Goal: Transaction & Acquisition: Purchase product/service

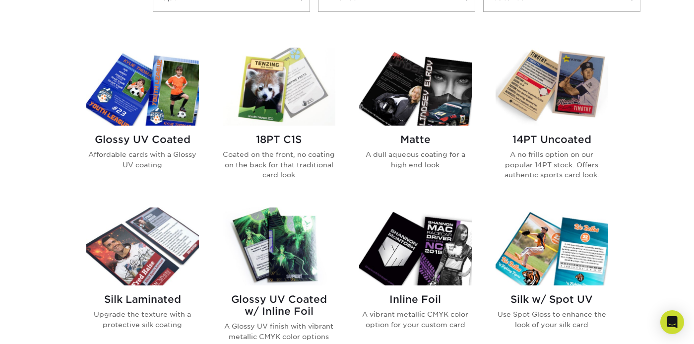
scroll to position [459, 0]
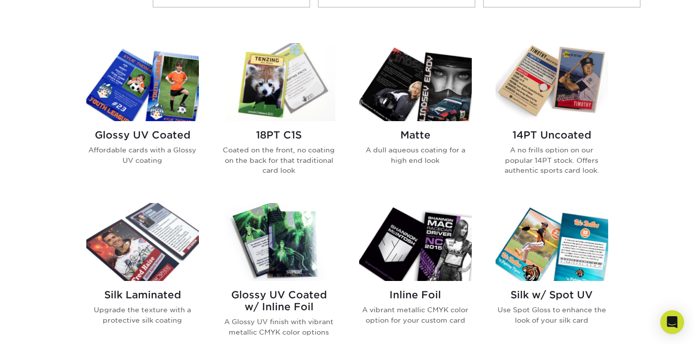
click at [281, 136] on h2 "18PT C1S" at bounding box center [279, 135] width 113 height 12
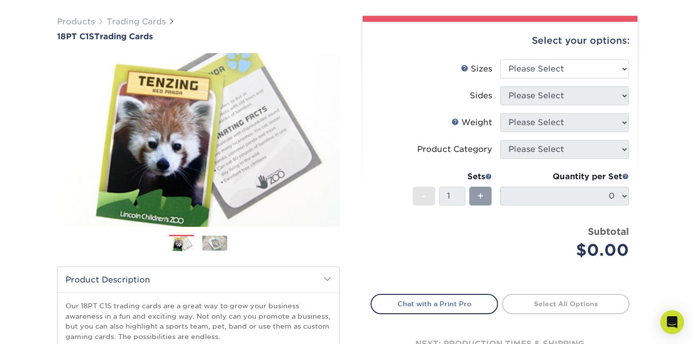
scroll to position [62, 0]
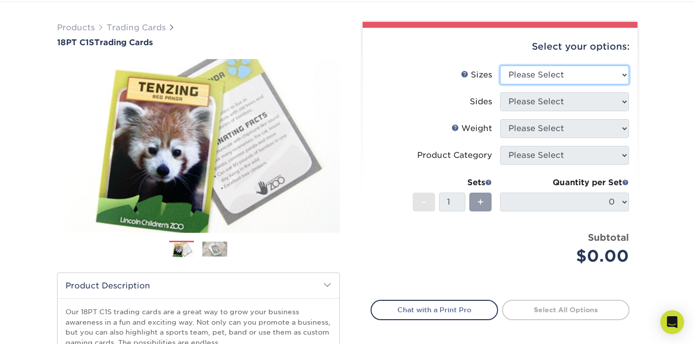
click at [532, 81] on select "Please Select 2.5" x 3.5"" at bounding box center [564, 75] width 129 height 19
select select "2.50x3.50"
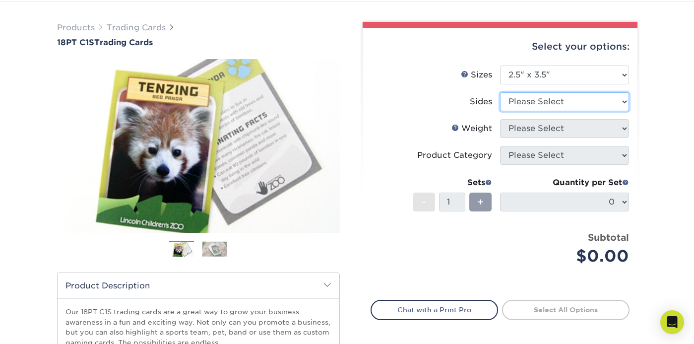
click at [538, 105] on select "Please Select Print Both Sides Print Front Only" at bounding box center [564, 101] width 129 height 19
select select "32d3c223-f82c-492b-b915-ba065a00862f"
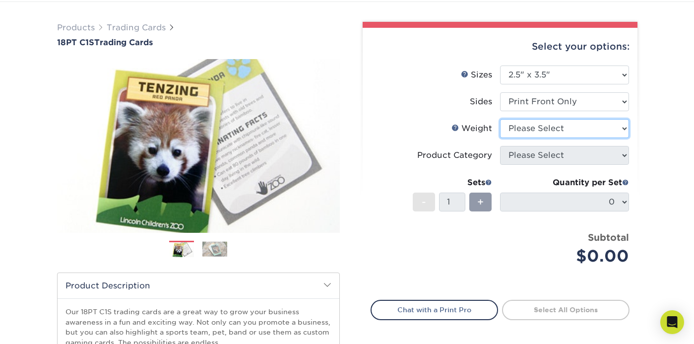
click at [540, 132] on select "Please Select 18PT C1S" at bounding box center [564, 128] width 129 height 19
select select "18PTC1S"
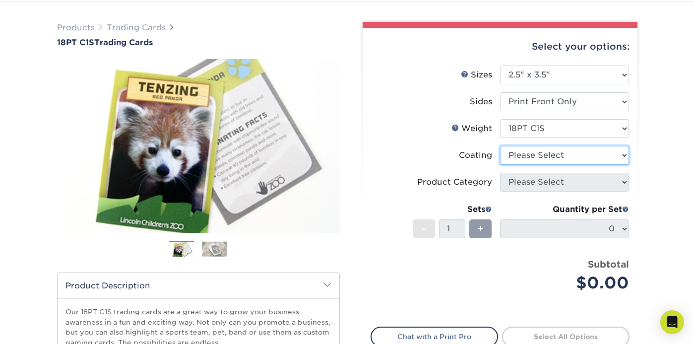
click at [536, 157] on select at bounding box center [564, 155] width 129 height 19
select select "1e8116af-acfc-44b1-83dc-8181aa338834"
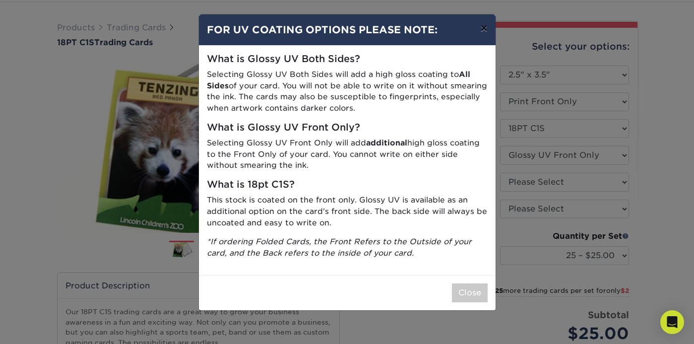
click at [483, 30] on button "×" at bounding box center [483, 28] width 23 height 28
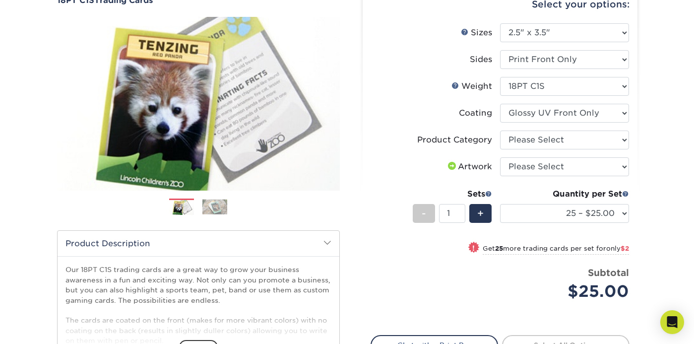
scroll to position [104, 0]
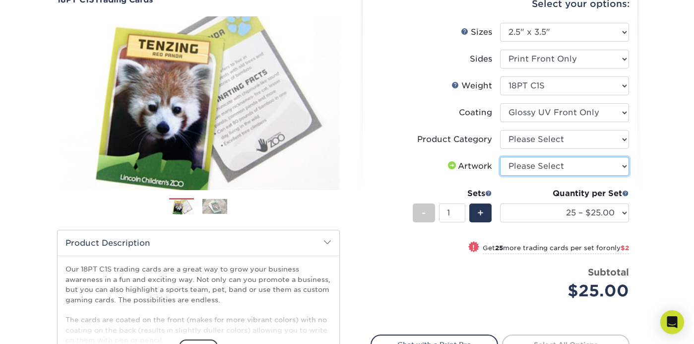
click at [547, 168] on select "Please Select I will upload files I need a design - $100" at bounding box center [564, 166] width 129 height 19
select select "upload"
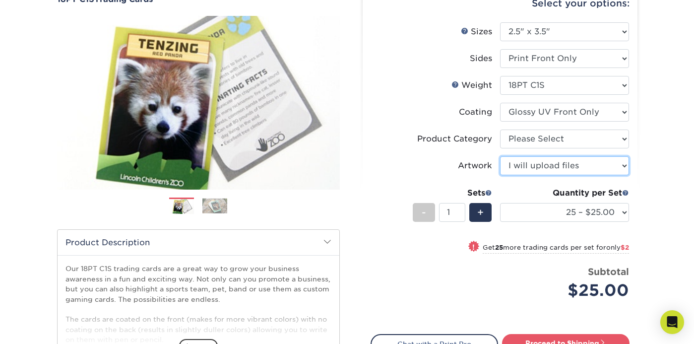
scroll to position [103, 0]
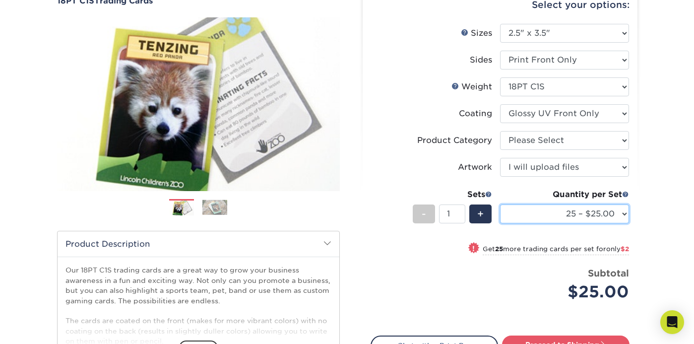
click at [619, 213] on select "25 – $25.00 50 – $27.00 75 – $28.00 100 – $38.00 250 – $48.00 500 – $58.00 1000…" at bounding box center [564, 213] width 129 height 19
click at [621, 204] on select "25 – $25.00 50 – $27.00 75 – $28.00 100 – $38.00 250 – $48.00 500 – $58.00 1000…" at bounding box center [564, 213] width 129 height 19
click at [620, 217] on select "25 – $25.00 50 – $27.00 75 – $28.00 100 – $38.00 250 – $48.00 500 – $58.00 1000…" at bounding box center [564, 213] width 129 height 19
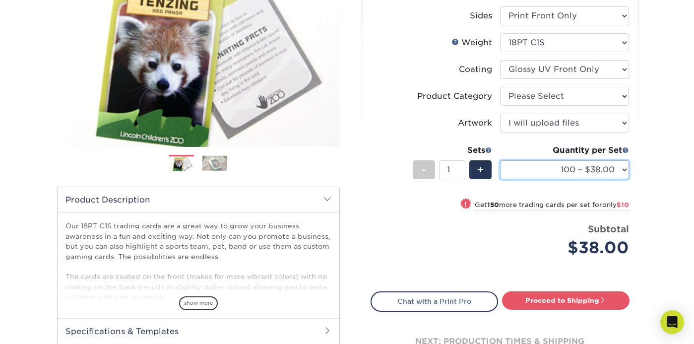
scroll to position [149, 0]
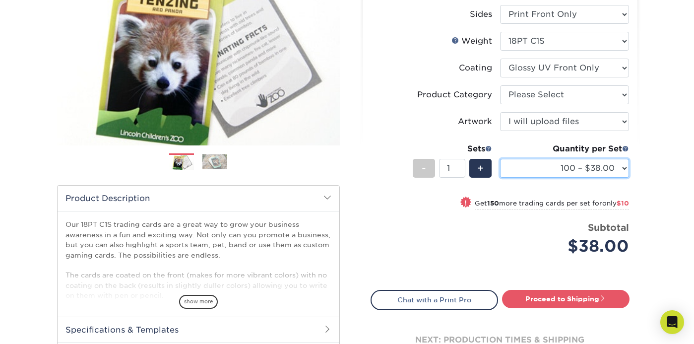
click at [609, 177] on select "25 – $25.00 50 – $27.00 75 – $28.00 100 – $38.00 250 – $48.00 500 – $58.00 1000…" at bounding box center [564, 168] width 129 height 19
click at [619, 175] on select "25 – $25.00 50 – $27.00 75 – $28.00 100 – $38.00 250 – $48.00 500 – $58.00 1000…" at bounding box center [564, 168] width 129 height 19
select select "250 – $48.00"
click at [620, 169] on select "25 – $25.00 50 – $27.00 75 – $28.00 100 – $38.00 250 – $48.00 500 – $58.00 1000…" at bounding box center [564, 168] width 129 height 19
click at [621, 165] on select "25 – $25.00 50 – $27.00 75 – $28.00 100 – $38.00 250 – $48.00 500 – $58.00 1000…" at bounding box center [564, 168] width 129 height 19
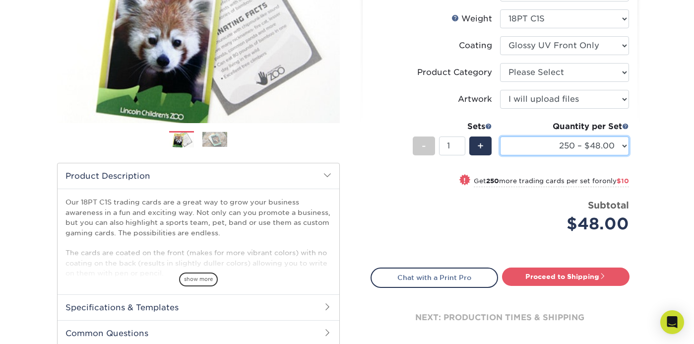
scroll to position [171, 0]
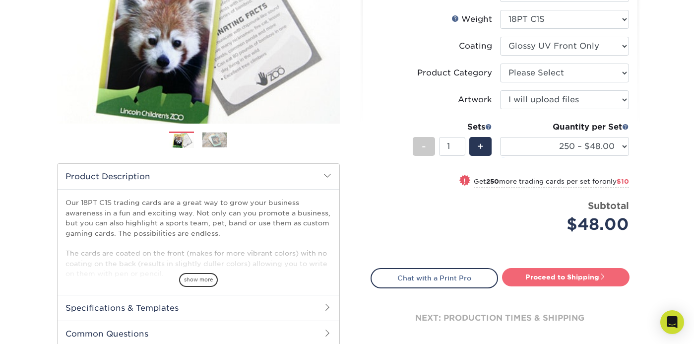
click at [528, 281] on link "Proceed to Shipping" at bounding box center [566, 277] width 128 height 18
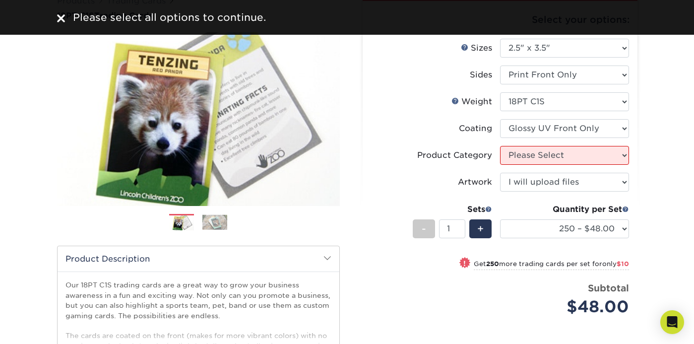
scroll to position [85, 0]
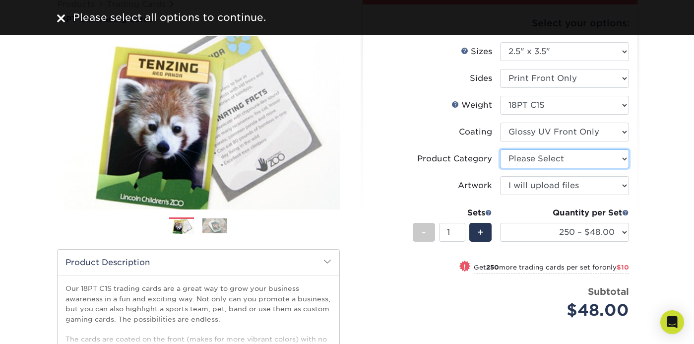
click at [539, 154] on select "Please Select Trading Cards" at bounding box center [564, 158] width 129 height 19
select select "c2f9bce9-36c2-409d-b101-c29d9d031e18"
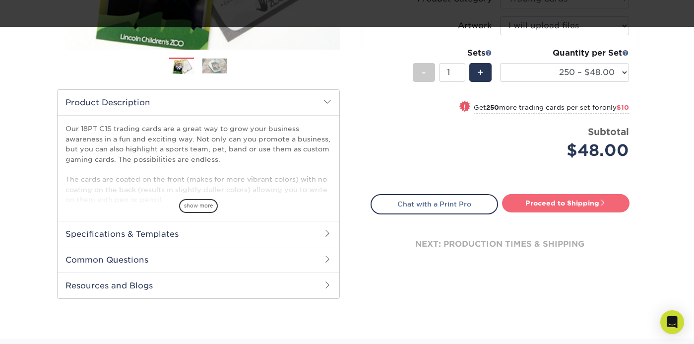
click at [539, 202] on link "Proceed to Shipping" at bounding box center [566, 203] width 128 height 18
select select "c9c0bc38-2f4b-44dd-8973-73579359b8b9"
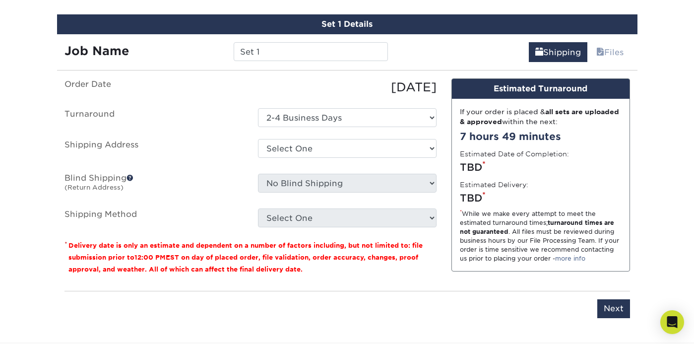
scroll to position [566, 0]
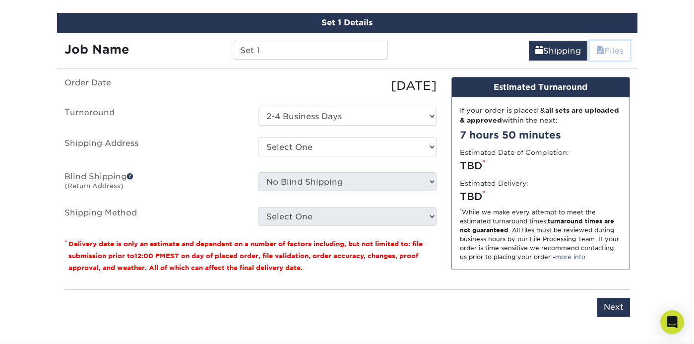
click at [600, 53] on span at bounding box center [601, 50] width 8 height 9
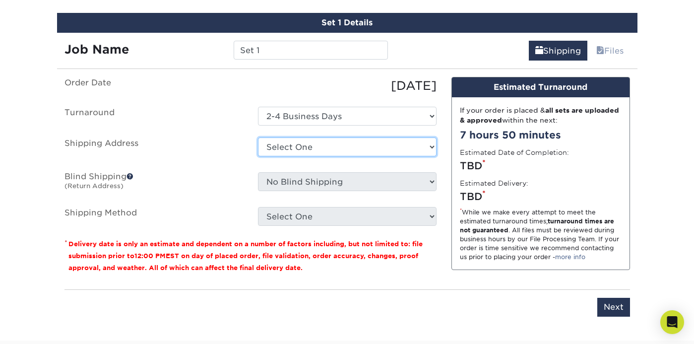
click at [386, 141] on select "Select One + Add New Address - Login" at bounding box center [347, 146] width 179 height 19
select select "newaddress"
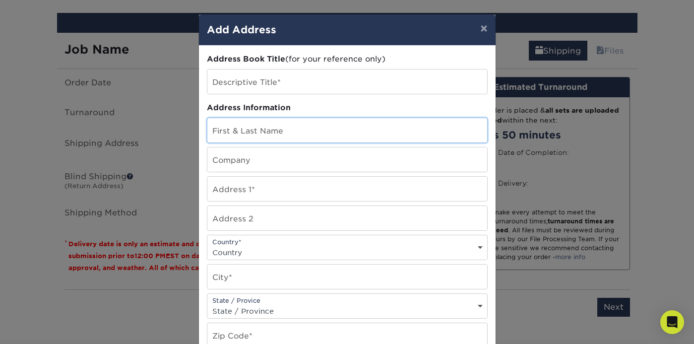
click at [304, 137] on input "text" at bounding box center [347, 130] width 280 height 24
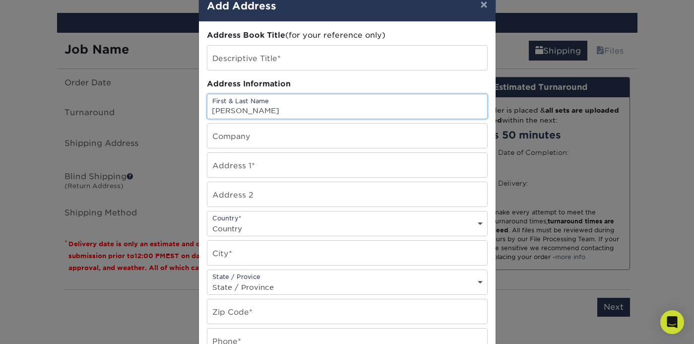
type input "[PERSON_NAME]"
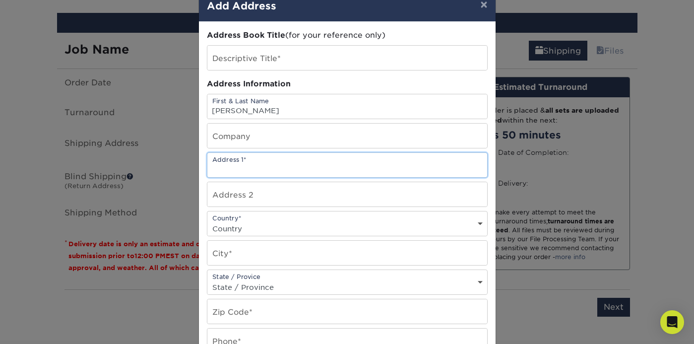
click at [246, 159] on input "text" at bounding box center [347, 165] width 280 height 24
type input "[STREET_ADDRESS]"
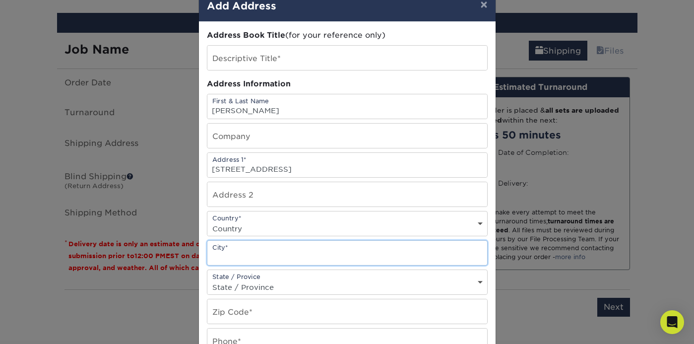
click at [248, 253] on input "text" at bounding box center [347, 253] width 280 height 24
click at [249, 230] on select "Country [GEOGRAPHIC_DATA] [GEOGRAPHIC_DATA] ----------------------------- [GEOG…" at bounding box center [347, 228] width 280 height 14
select select "US"
click at [246, 254] on input "text" at bounding box center [347, 253] width 280 height 24
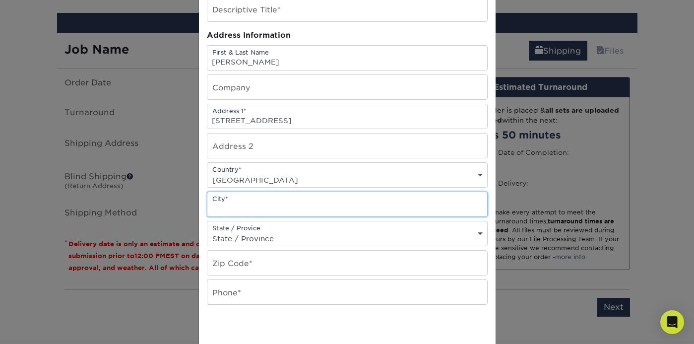
scroll to position [85, 0]
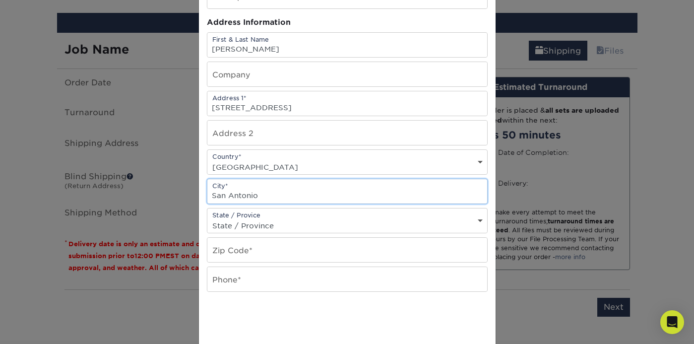
type input "San Antonio"
click at [264, 214] on div "State / Provice State / Province [US_STATE] [US_STATE] [US_STATE] [US_STATE] [U…" at bounding box center [347, 220] width 281 height 25
click at [265, 222] on select "State / Province [US_STATE] [US_STATE] [US_STATE] [US_STATE] [US_STATE] [US_STA…" at bounding box center [347, 225] width 280 height 14
select select "[GEOGRAPHIC_DATA]"
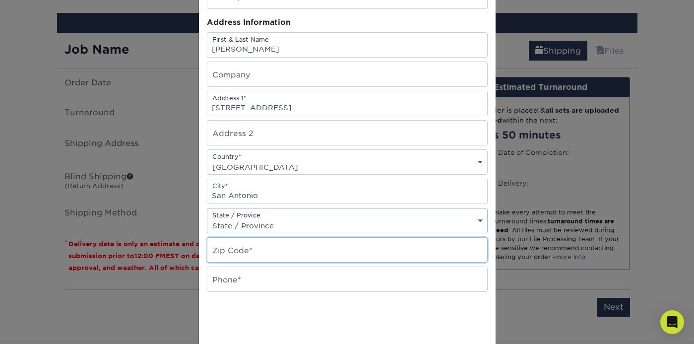
click at [256, 252] on input "text" at bounding box center [347, 250] width 280 height 24
type input "78213"
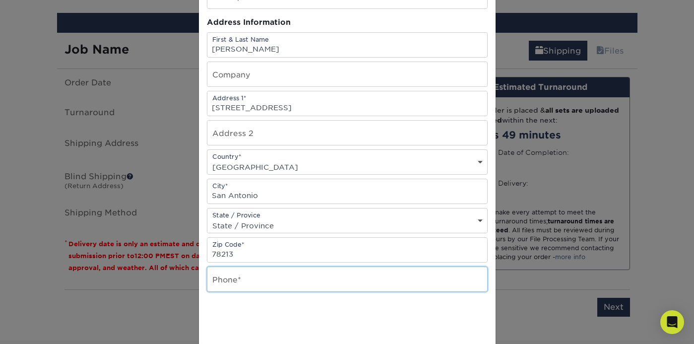
click at [246, 276] on input "text" at bounding box center [347, 279] width 280 height 24
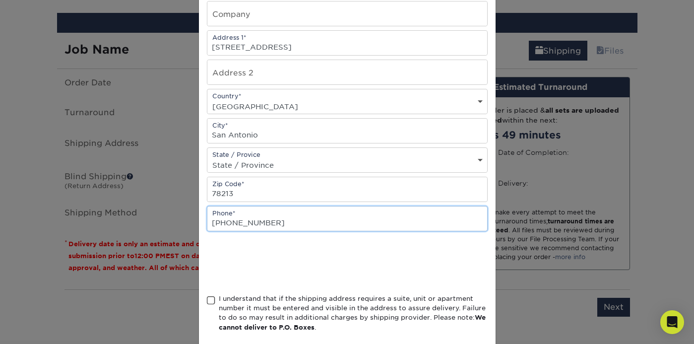
scroll to position [147, 0]
type input "[PHONE_NUMBER]"
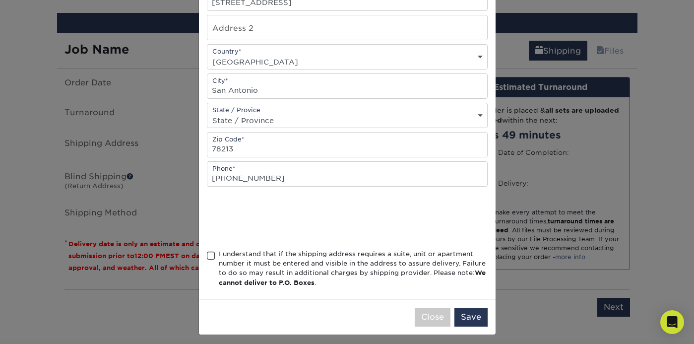
scroll to position [195, 0]
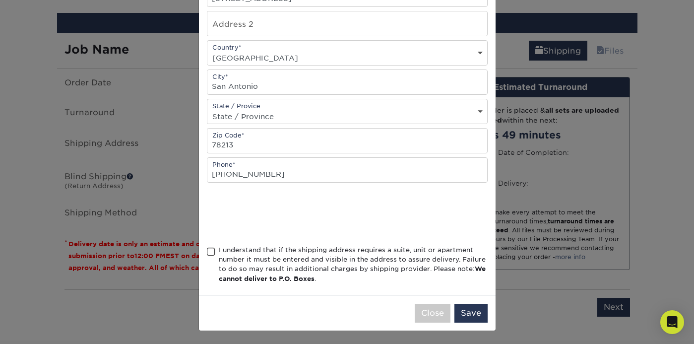
click at [212, 251] on span at bounding box center [211, 251] width 8 height 9
click at [0, 0] on input "I understand that if the shipping address requires a suite, unit or apartment n…" at bounding box center [0, 0] width 0 height 0
click at [469, 316] on button "Save" at bounding box center [471, 313] width 33 height 19
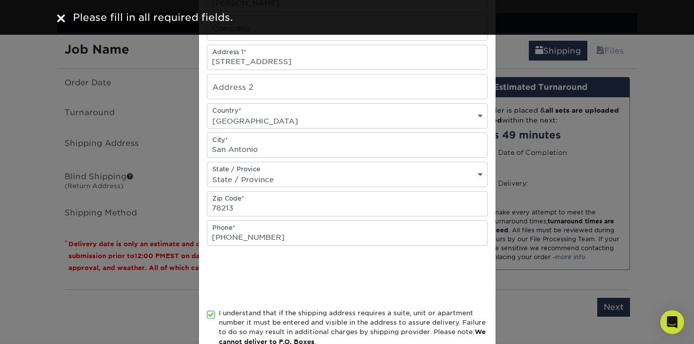
scroll to position [0, 0]
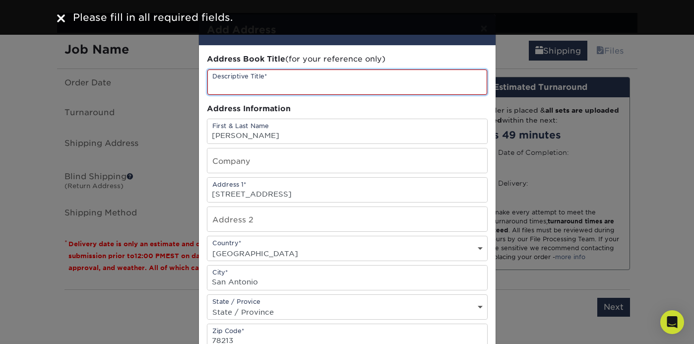
click at [295, 78] on input "text" at bounding box center [347, 81] width 280 height 25
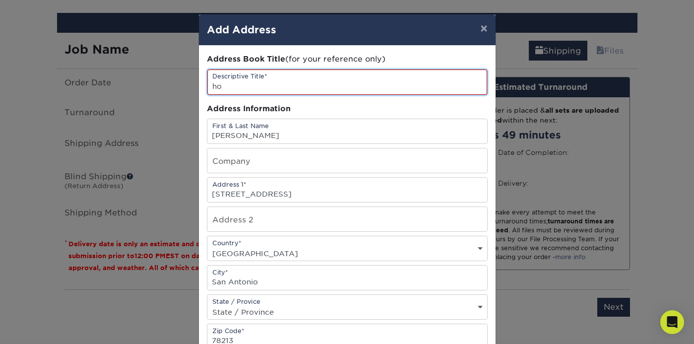
type input "h"
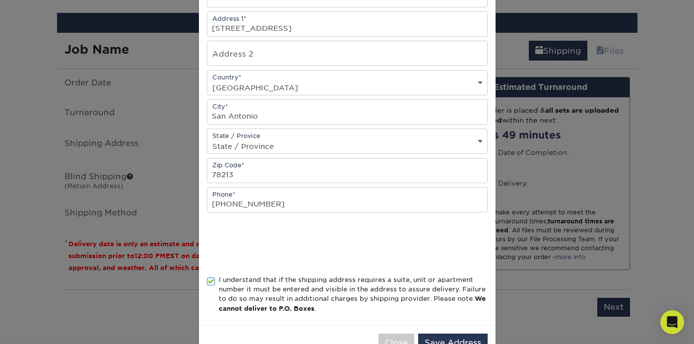
scroll to position [197, 0]
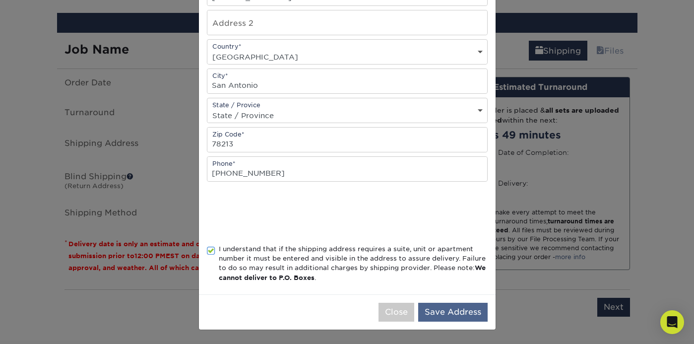
type input "Home"
click at [437, 308] on button "Save Address" at bounding box center [452, 312] width 69 height 19
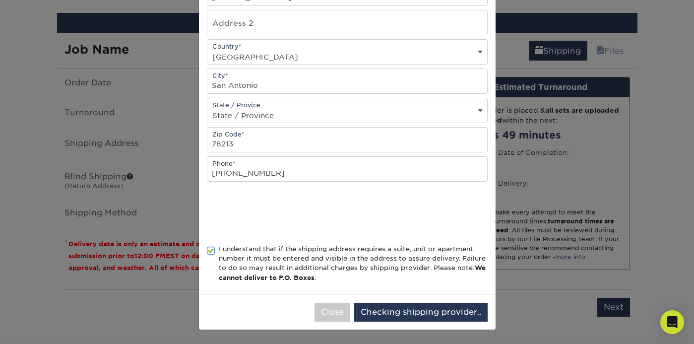
scroll to position [0, 0]
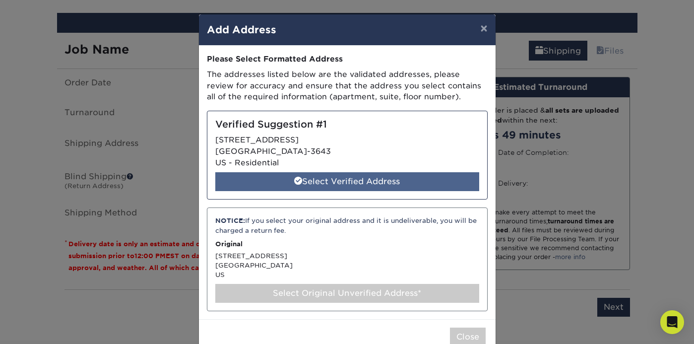
click at [333, 181] on div "Select Verified Address" at bounding box center [347, 181] width 264 height 19
select select "285295"
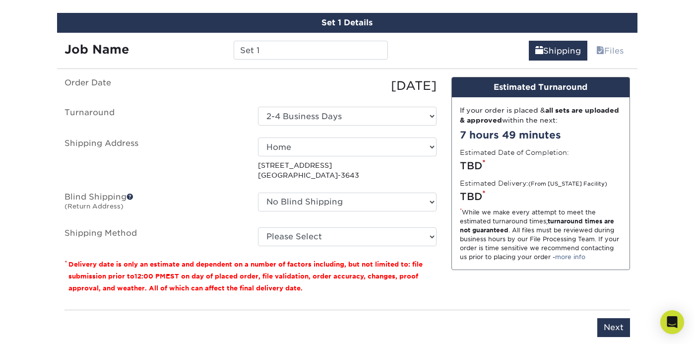
click at [437, 201] on div "No Blind Shipping + Add New Address" at bounding box center [348, 204] width 194 height 23
click at [420, 204] on select "No Blind Shipping + Add New Address" at bounding box center [347, 202] width 179 height 19
click at [407, 235] on select "Please Select Ground Shipping (+$25.03) 3 Day Shipping Service (+$31.12) 2 Day …" at bounding box center [347, 236] width 179 height 19
select select "03"
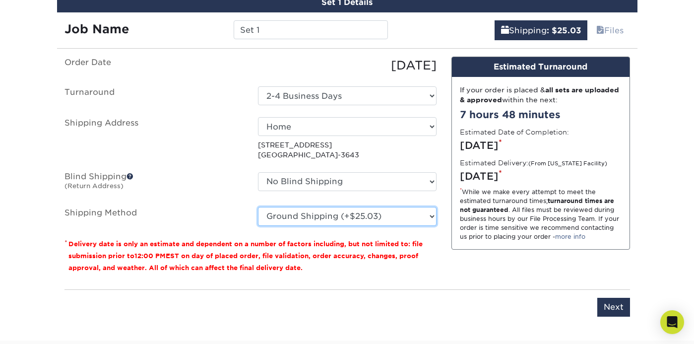
scroll to position [589, 0]
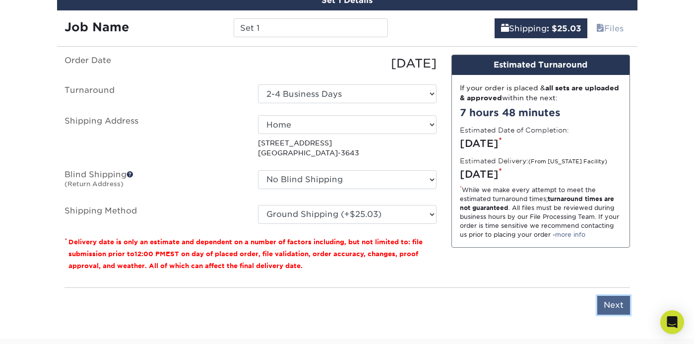
click at [606, 299] on input "Next" at bounding box center [614, 305] width 33 height 19
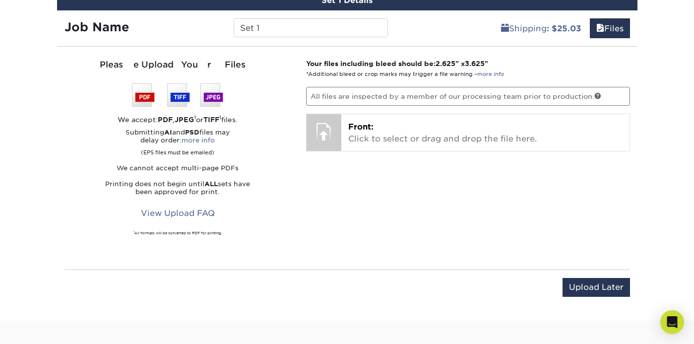
click at [146, 96] on img at bounding box center [177, 94] width 91 height 23
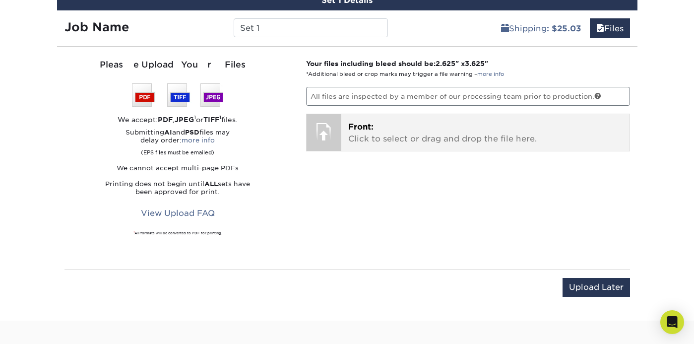
click at [327, 131] on div at bounding box center [324, 131] width 35 height 35
click at [382, 131] on p "Front: Click to select or drag and drop the file here." at bounding box center [485, 133] width 274 height 24
click at [320, 128] on div at bounding box center [324, 131] width 35 height 35
click at [392, 133] on p "Front: Click to select or drag and drop the file here." at bounding box center [485, 133] width 274 height 24
click at [335, 134] on div at bounding box center [324, 131] width 35 height 35
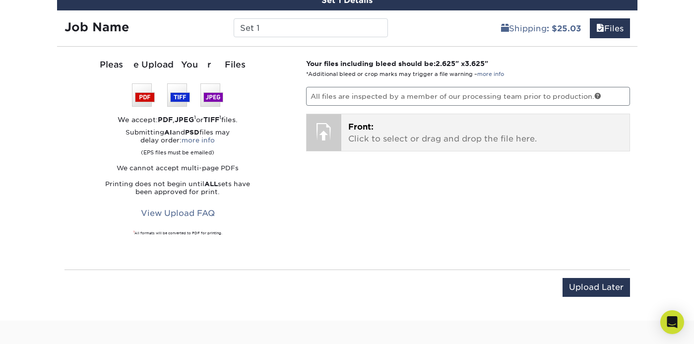
click at [322, 136] on div at bounding box center [324, 131] width 35 height 35
click at [412, 137] on p "Front: Click to select or drag and drop the file here." at bounding box center [485, 133] width 274 height 24
click at [321, 125] on div at bounding box center [324, 131] width 35 height 35
click at [325, 135] on div at bounding box center [324, 131] width 35 height 35
click at [338, 123] on div at bounding box center [324, 131] width 35 height 35
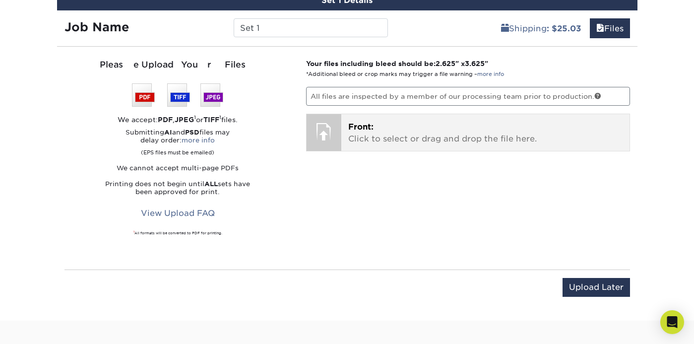
click at [398, 138] on p "Front: Click to select or drag and drop the file here." at bounding box center [485, 133] width 274 height 24
click at [331, 132] on div at bounding box center [324, 131] width 35 height 35
click at [321, 131] on div at bounding box center [324, 131] width 35 height 35
click at [339, 140] on div at bounding box center [324, 131] width 35 height 35
click at [405, 139] on p "Front: Click to select or drag and drop the file here." at bounding box center [485, 133] width 274 height 24
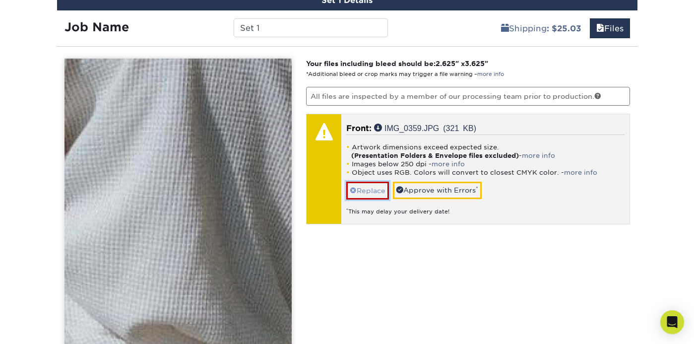
click at [355, 189] on span at bounding box center [353, 191] width 7 height 8
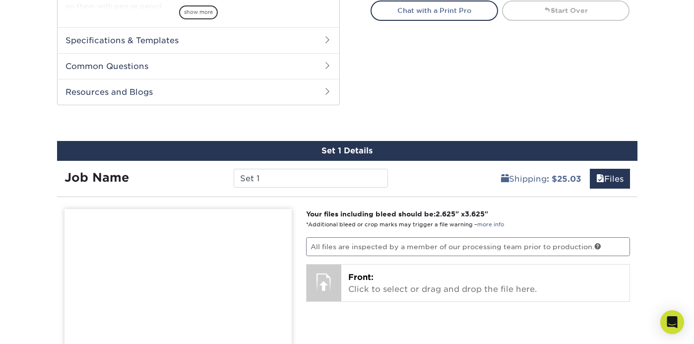
scroll to position [461, 0]
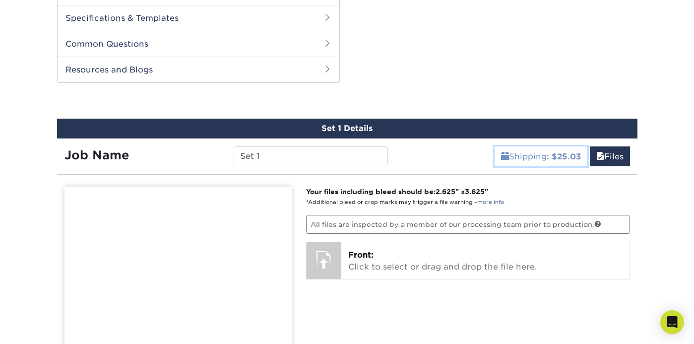
click at [515, 152] on link "Shipping : $25.03" at bounding box center [541, 156] width 93 height 20
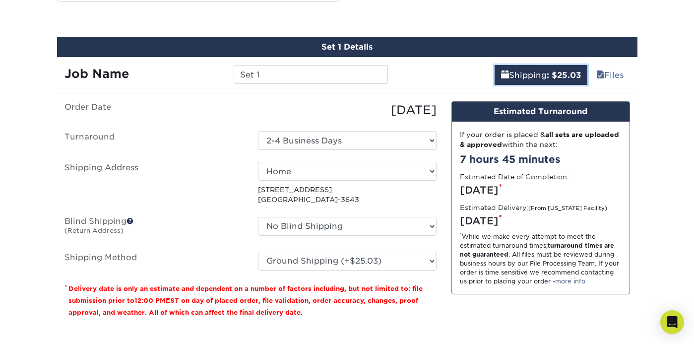
scroll to position [516, 0]
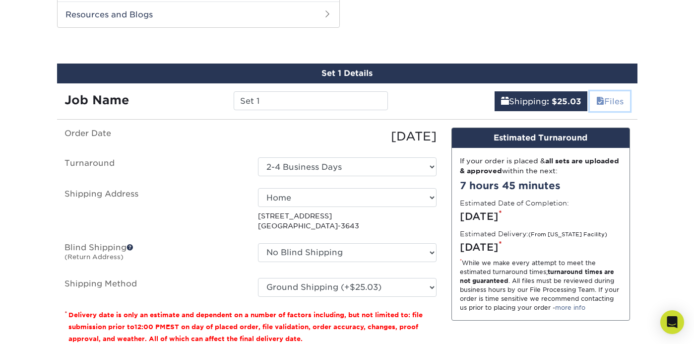
click at [608, 102] on link "Files" at bounding box center [610, 101] width 40 height 20
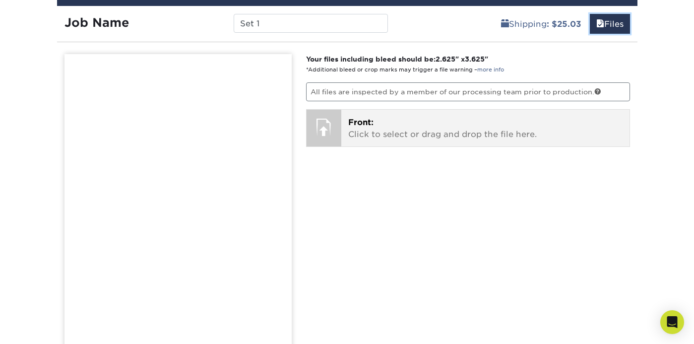
scroll to position [595, 0]
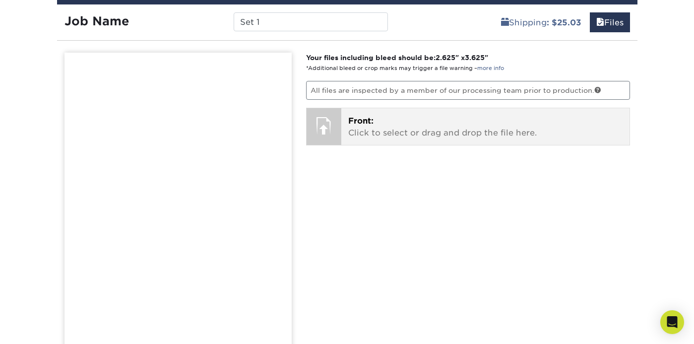
click at [330, 119] on div at bounding box center [324, 125] width 35 height 35
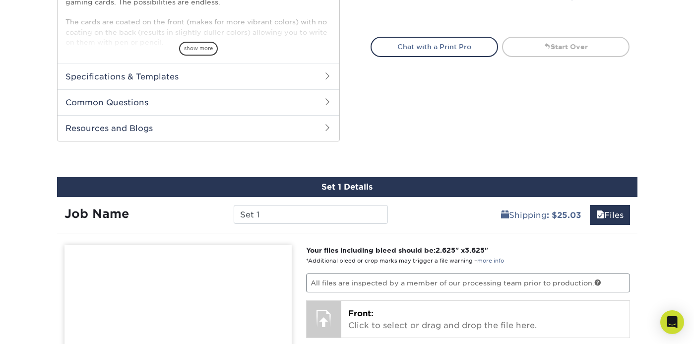
scroll to position [494, 0]
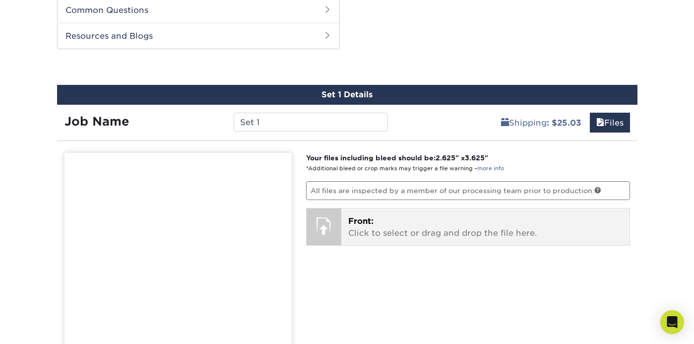
click at [320, 220] on div at bounding box center [324, 225] width 35 height 35
click at [354, 219] on span "Front:" at bounding box center [360, 220] width 25 height 9
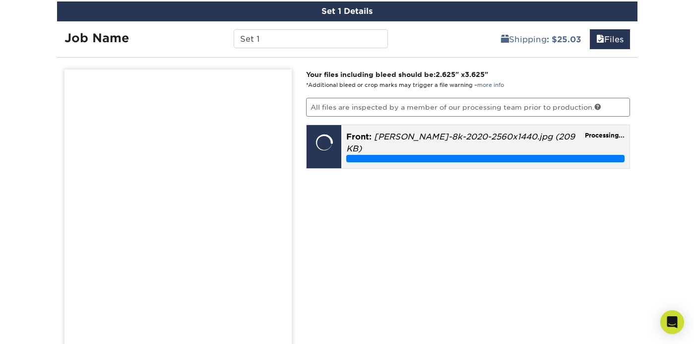
scroll to position [580, 0]
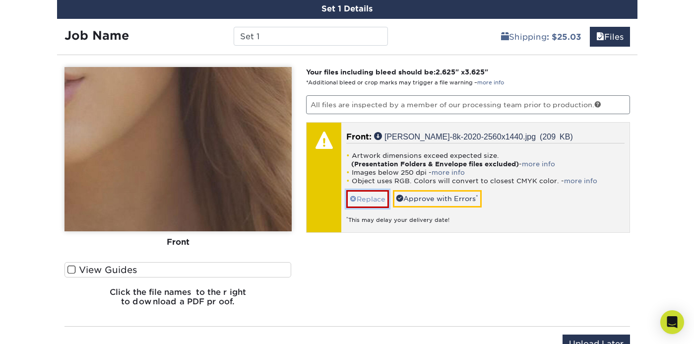
click at [355, 199] on span at bounding box center [353, 199] width 7 height 8
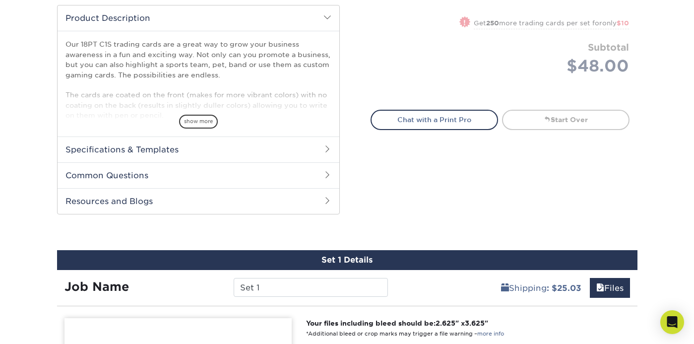
scroll to position [139, 0]
